Goal: Information Seeking & Learning: Check status

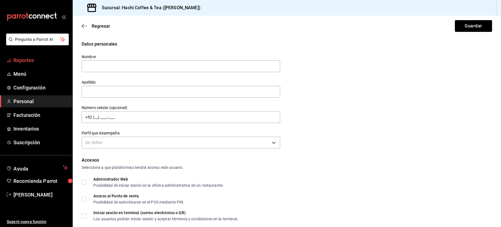
click at [31, 61] on span "Reportes" at bounding box center [40, 60] width 55 height 8
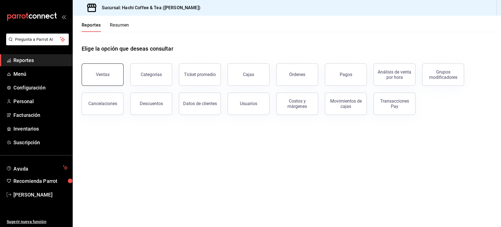
click at [106, 78] on button "Ventas" at bounding box center [103, 74] width 42 height 22
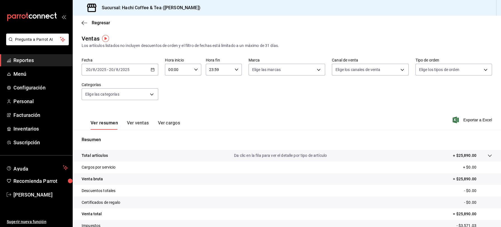
click at [35, 63] on span "Reportes" at bounding box center [40, 60] width 55 height 8
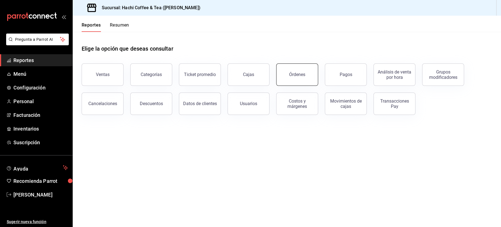
click at [300, 79] on button "Órdenes" at bounding box center [297, 74] width 42 height 22
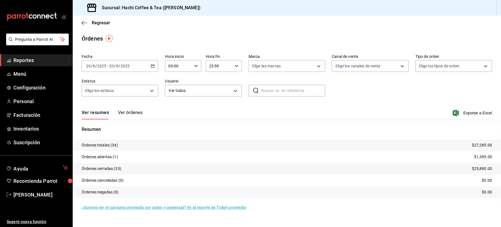
click at [130, 113] on button "Ver órdenes" at bounding box center [130, 115] width 25 height 10
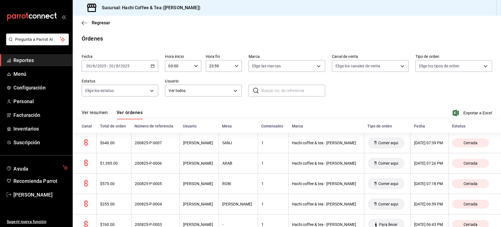
click at [29, 60] on span "Reportes" at bounding box center [40, 60] width 55 height 8
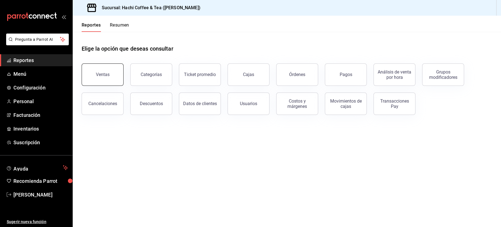
click at [106, 73] on div "Ventas" at bounding box center [103, 74] width 14 height 5
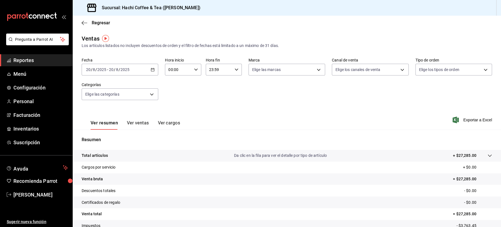
click at [29, 64] on span "Reportes" at bounding box center [40, 60] width 55 height 8
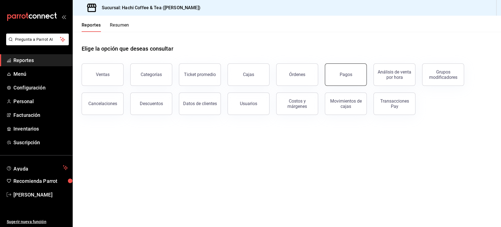
click at [349, 77] on button "Pagos" at bounding box center [346, 74] width 42 height 22
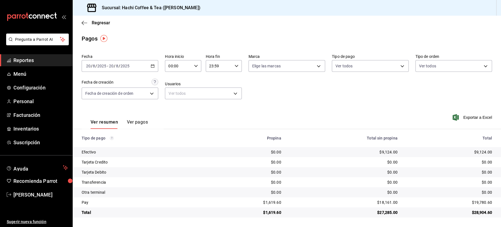
click at [43, 66] on link "Reportes" at bounding box center [36, 60] width 72 height 12
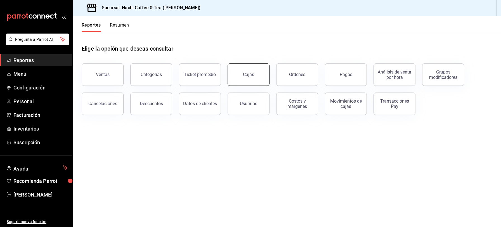
click at [253, 78] on button "Cajas" at bounding box center [249, 74] width 42 height 22
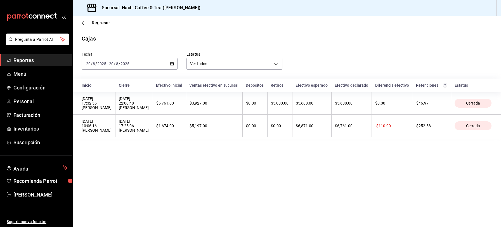
click at [45, 63] on span "Reportes" at bounding box center [40, 60] width 55 height 8
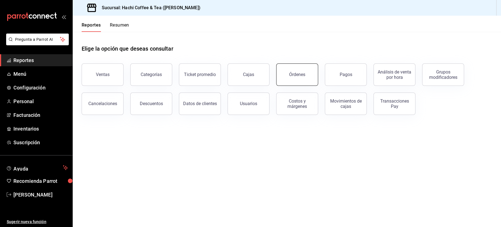
click at [294, 81] on button "Órdenes" at bounding box center [297, 74] width 42 height 22
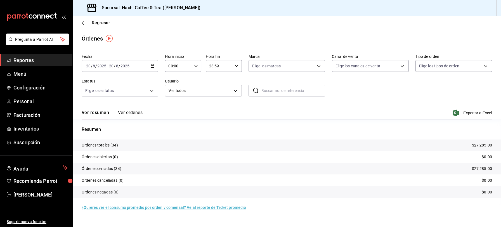
click at [133, 111] on button "Ver órdenes" at bounding box center [130, 115] width 25 height 10
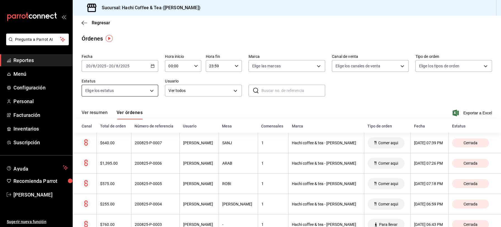
click at [151, 91] on body "Pregunta a Parrot AI Reportes Menú Configuración Personal Facturación Inventari…" at bounding box center [250, 113] width 501 height 227
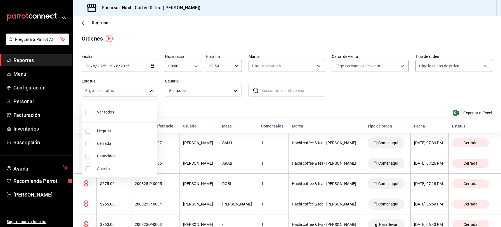
click at [105, 159] on span "Cancelada" at bounding box center [126, 156] width 58 height 6
type input "CANCELED"
checkbox input "true"
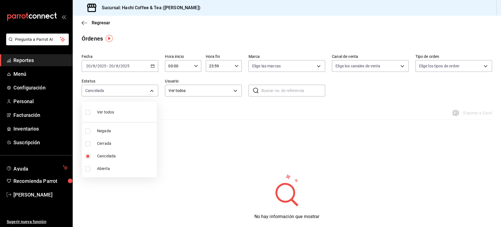
click at [256, 136] on div at bounding box center [250, 113] width 501 height 227
click at [478, 41] on div "Órdenes" at bounding box center [287, 38] width 428 height 8
